Goal: Task Accomplishment & Management: Manage account settings

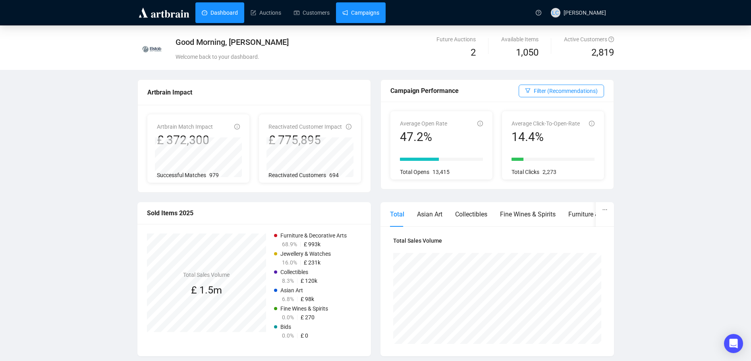
click at [349, 13] on link "Campaigns" at bounding box center [361, 12] width 37 height 21
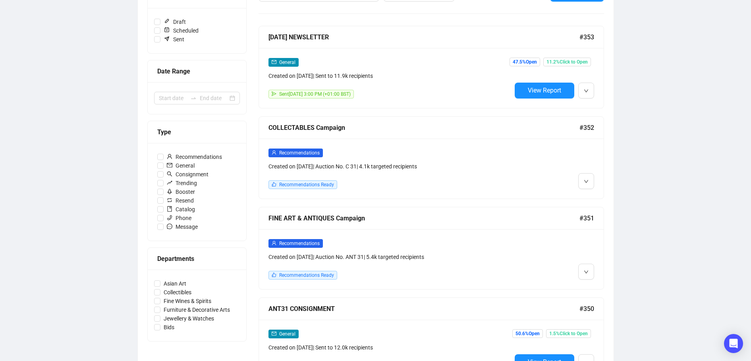
scroll to position [119, 0]
click at [587, 266] on span "button" at bounding box center [586, 271] width 5 height 10
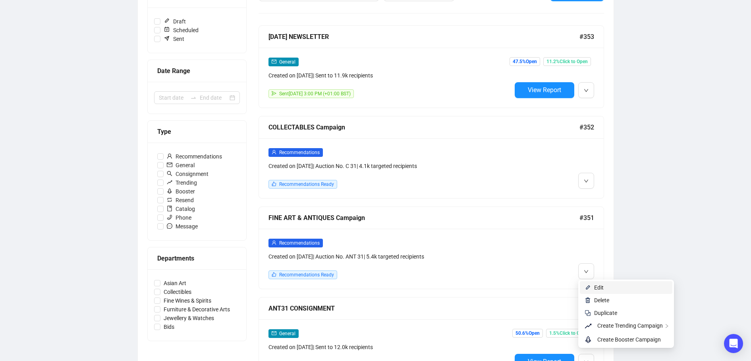
click at [603, 290] on span "Edit" at bounding box center [600, 288] width 10 height 6
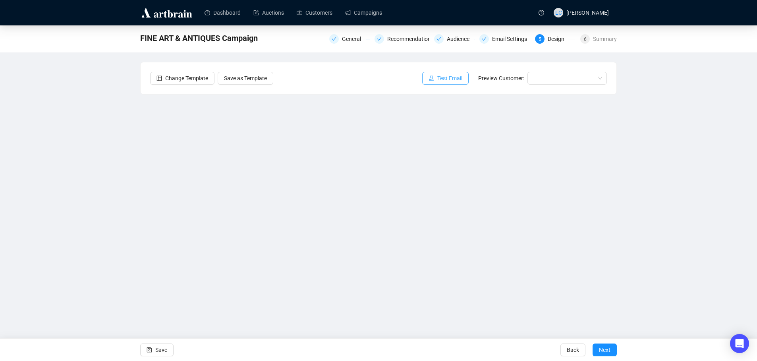
click at [453, 76] on span "Test Email" at bounding box center [450, 78] width 25 height 9
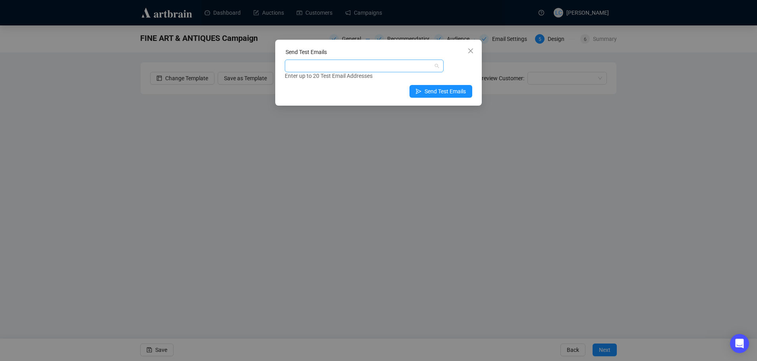
click at [361, 70] on div at bounding box center [360, 65] width 147 height 11
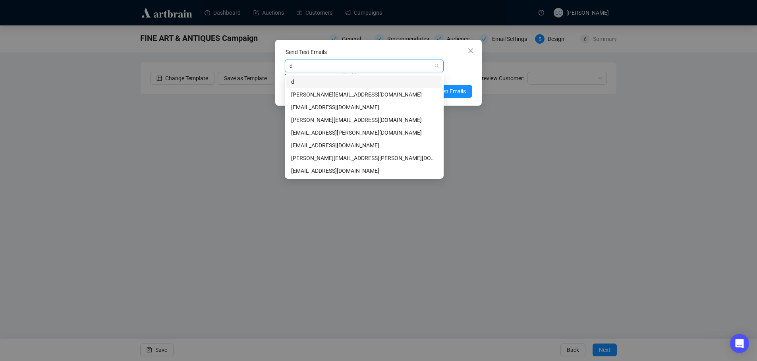
type input "da"
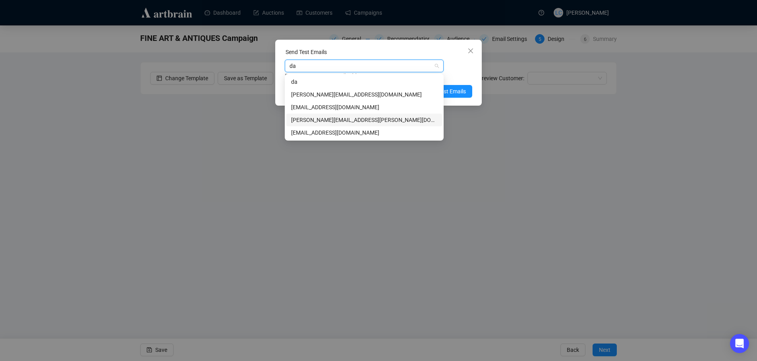
click at [349, 123] on div "[PERSON_NAME][EMAIL_ADDRESS][PERSON_NAME][DOMAIN_NAME]" at bounding box center [364, 120] width 146 height 9
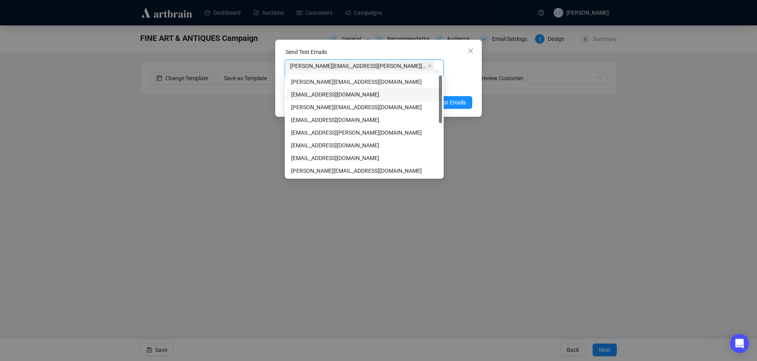
click at [464, 83] on div "Enter up to 20 Test Email Addresses" at bounding box center [379, 87] width 188 height 9
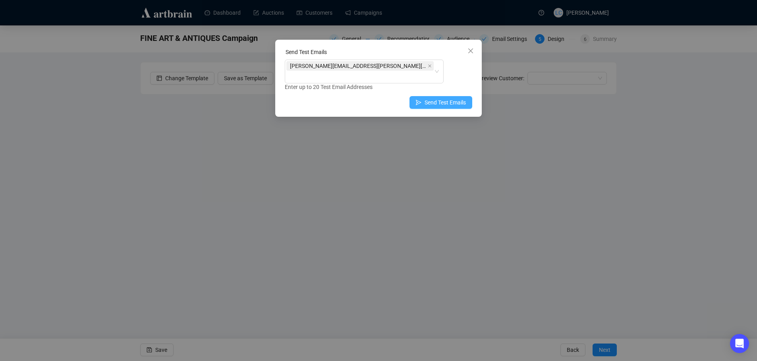
click at [446, 98] on span "Send Test Emails" at bounding box center [445, 102] width 41 height 9
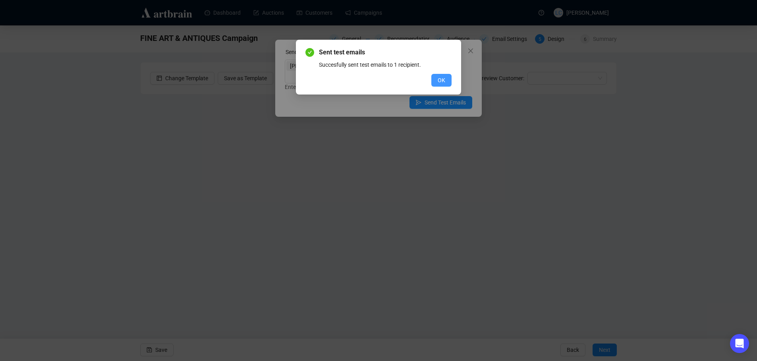
click at [435, 79] on button "OK" at bounding box center [442, 80] width 20 height 13
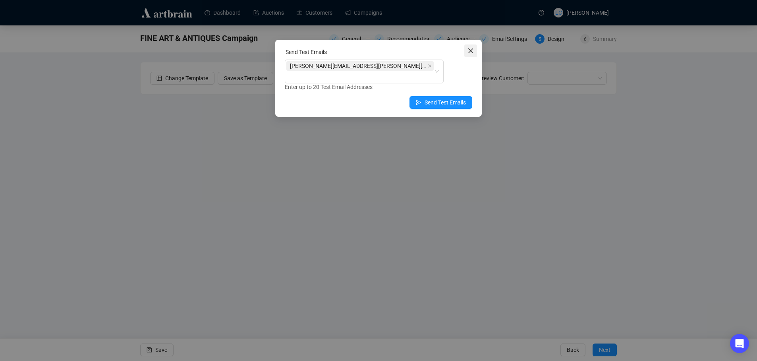
click at [470, 49] on icon "close" at bounding box center [471, 51] width 6 height 6
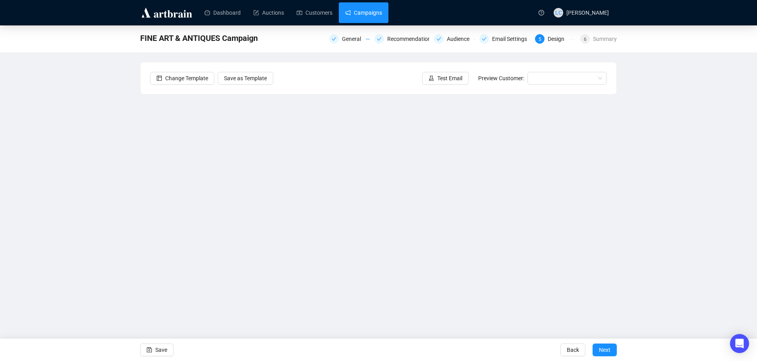
click at [351, 17] on link "Campaigns" at bounding box center [363, 12] width 37 height 21
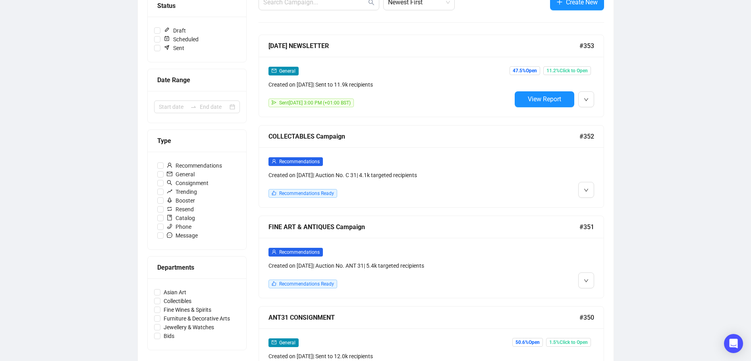
scroll to position [119, 0]
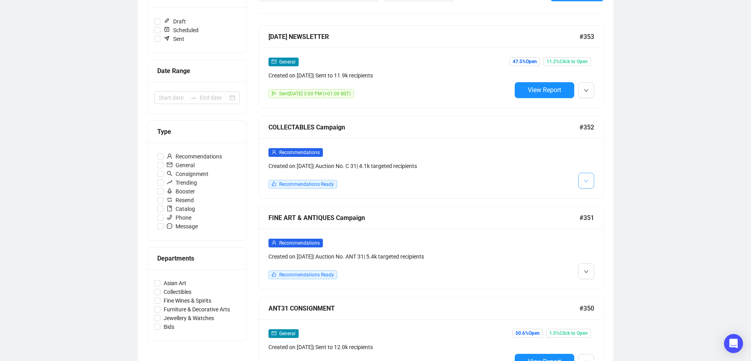
click at [584, 180] on icon "down" at bounding box center [586, 181] width 5 height 5
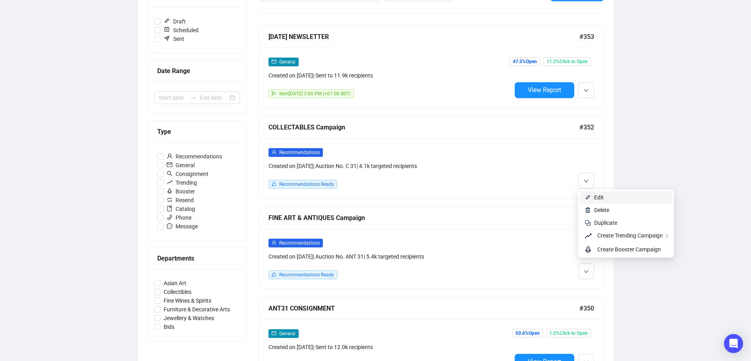
click at [592, 198] on li "Edit" at bounding box center [626, 197] width 93 height 13
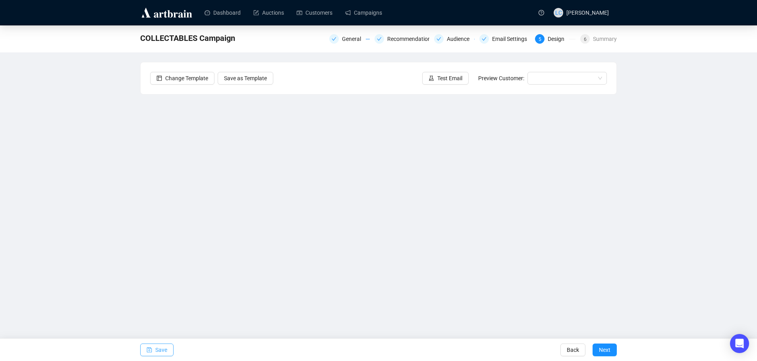
click at [163, 348] on span "Save" at bounding box center [161, 350] width 12 height 22
click at [459, 84] on button "Test Email" at bounding box center [445, 78] width 46 height 13
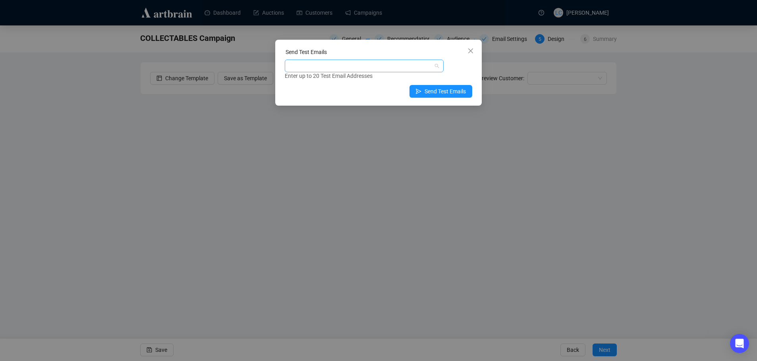
click at [374, 64] on div at bounding box center [360, 65] width 147 height 11
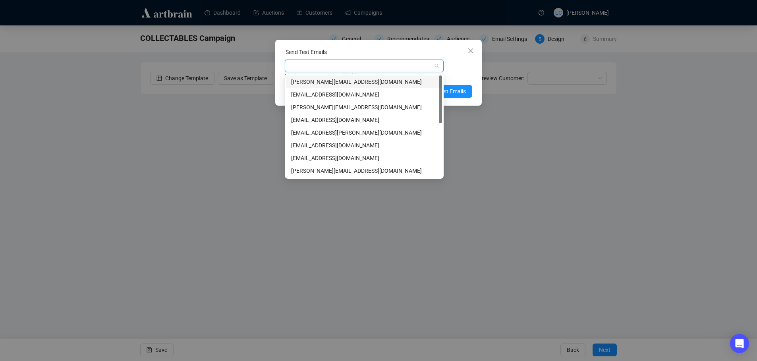
type input "d"
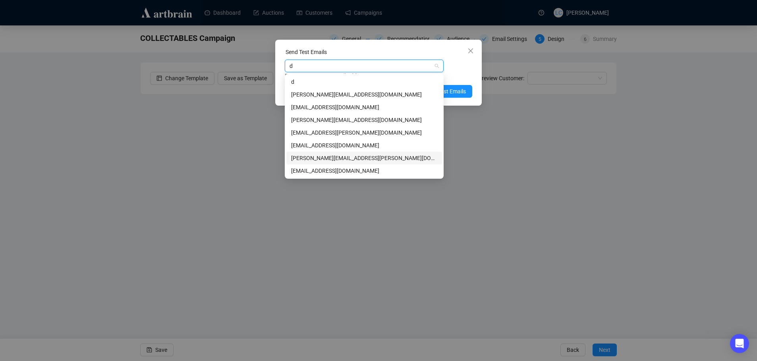
click at [345, 158] on div "[PERSON_NAME][EMAIL_ADDRESS][PERSON_NAME][DOMAIN_NAME]" at bounding box center [364, 158] width 146 height 9
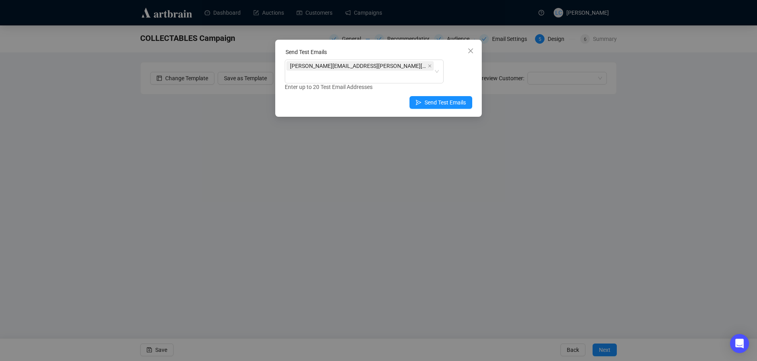
click at [476, 75] on div "Send Test Emails [PERSON_NAME][EMAIL_ADDRESS][PERSON_NAME][DOMAIN_NAME] Enter u…" at bounding box center [378, 78] width 207 height 77
click at [443, 98] on span "Send Test Emails" at bounding box center [445, 102] width 41 height 9
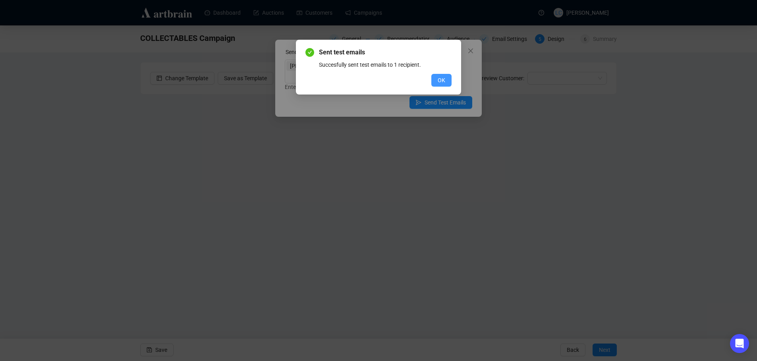
click at [441, 82] on span "OK" at bounding box center [442, 80] width 8 height 9
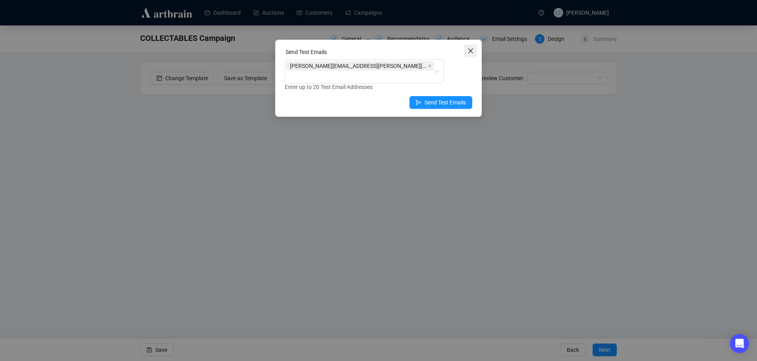
click at [472, 48] on icon "close" at bounding box center [471, 51] width 6 height 6
